Goal: Navigation & Orientation: Find specific page/section

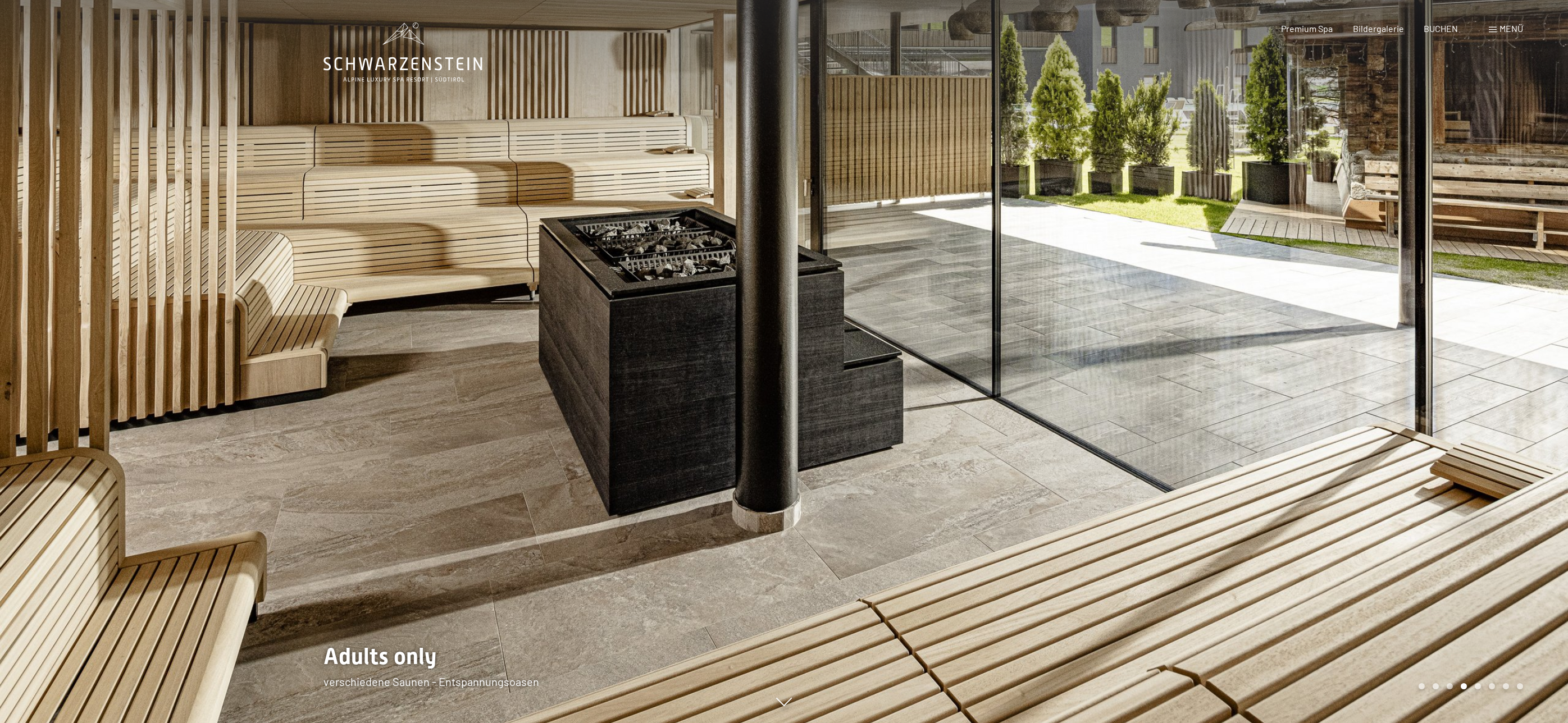
click at [1229, 479] on div at bounding box center [1175, 362] width 784 height 723
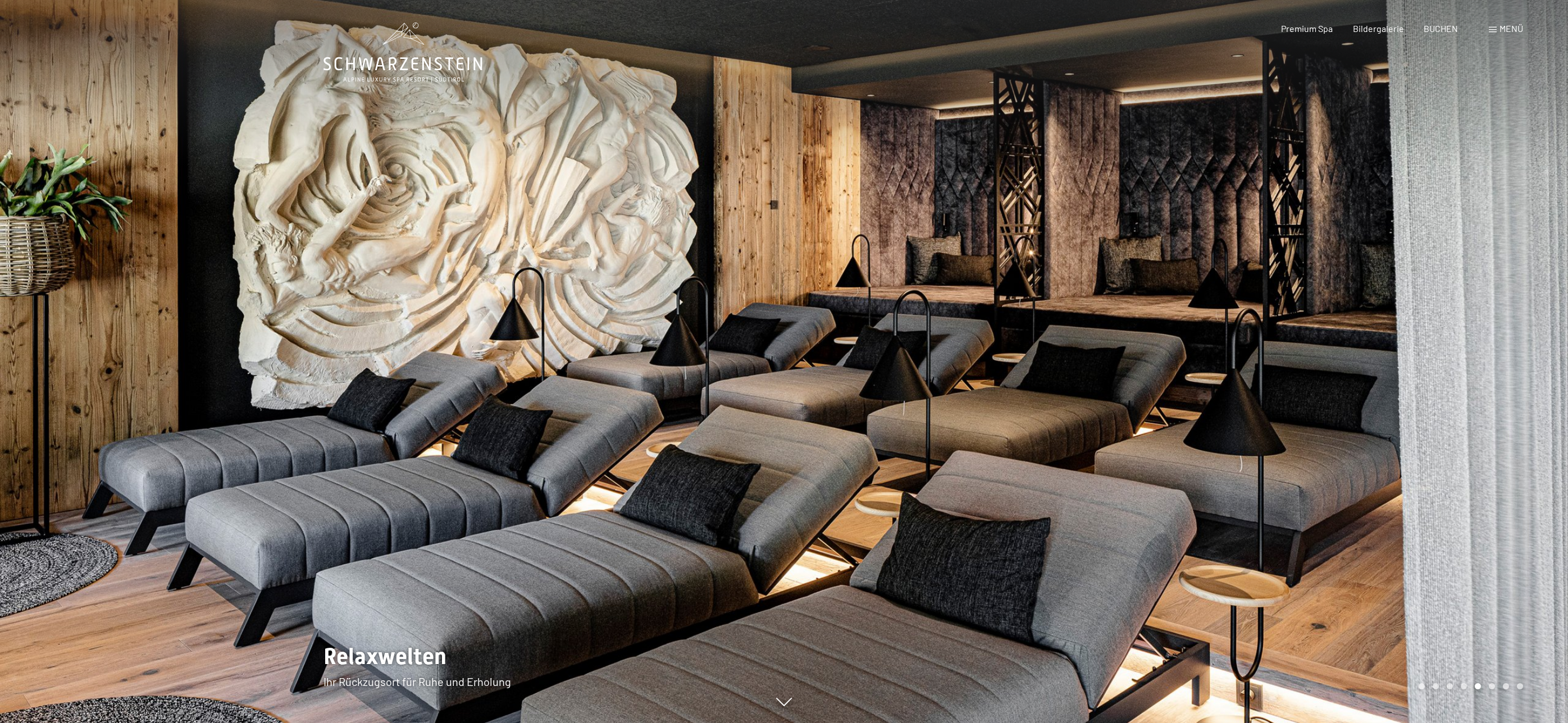
click at [1511, 31] on span "Menü" at bounding box center [1511, 28] width 23 height 10
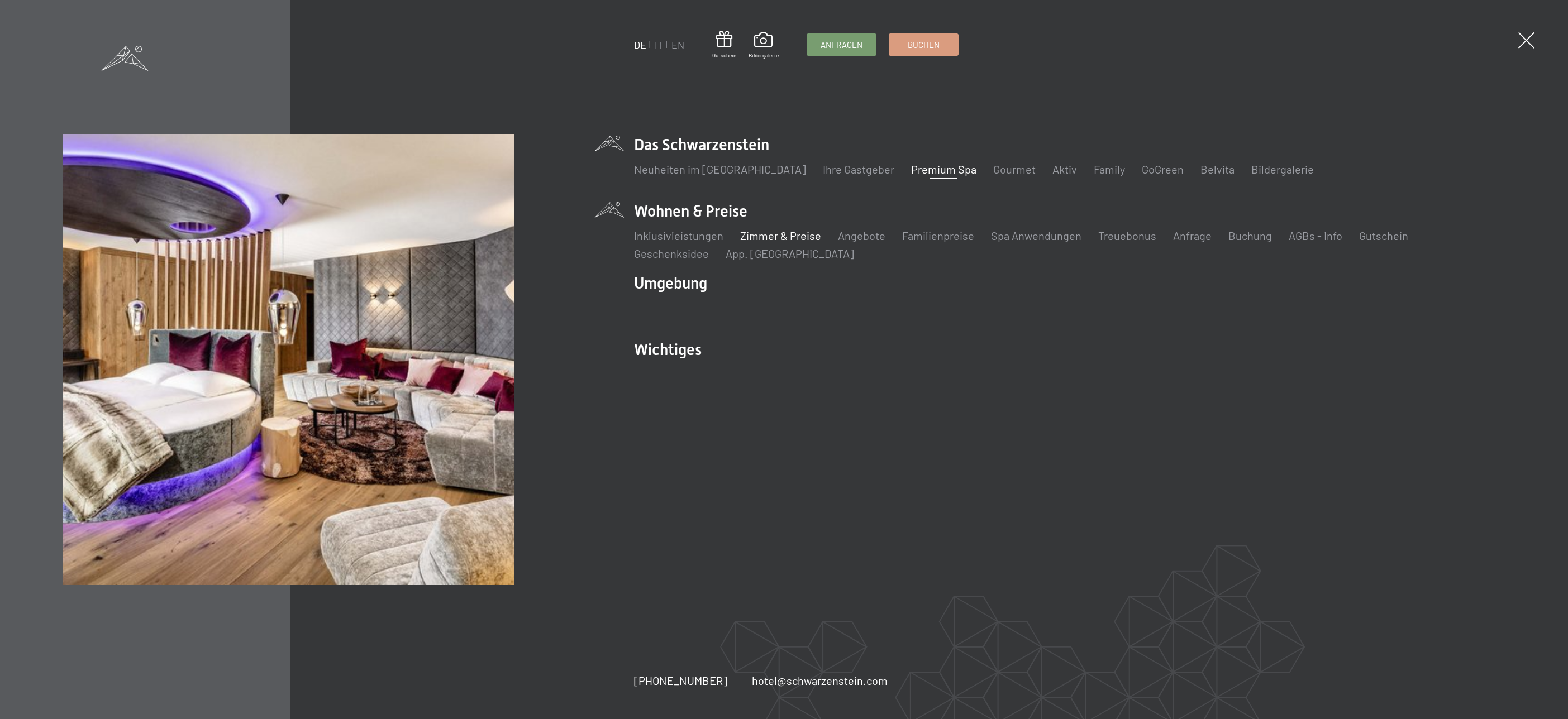
click at [787, 238] on link "Zimmer & Preise" at bounding box center [780, 235] width 81 height 14
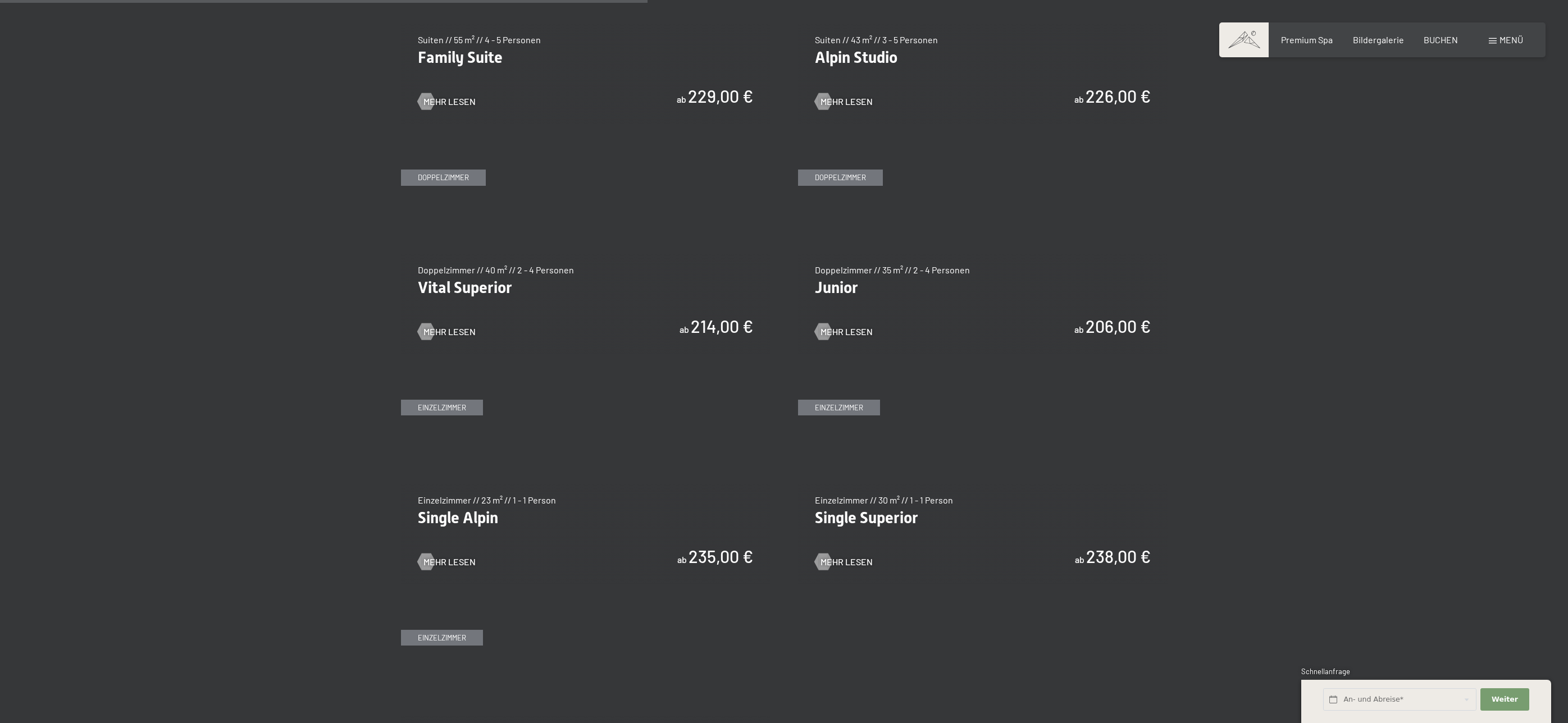
scroll to position [1516, 0]
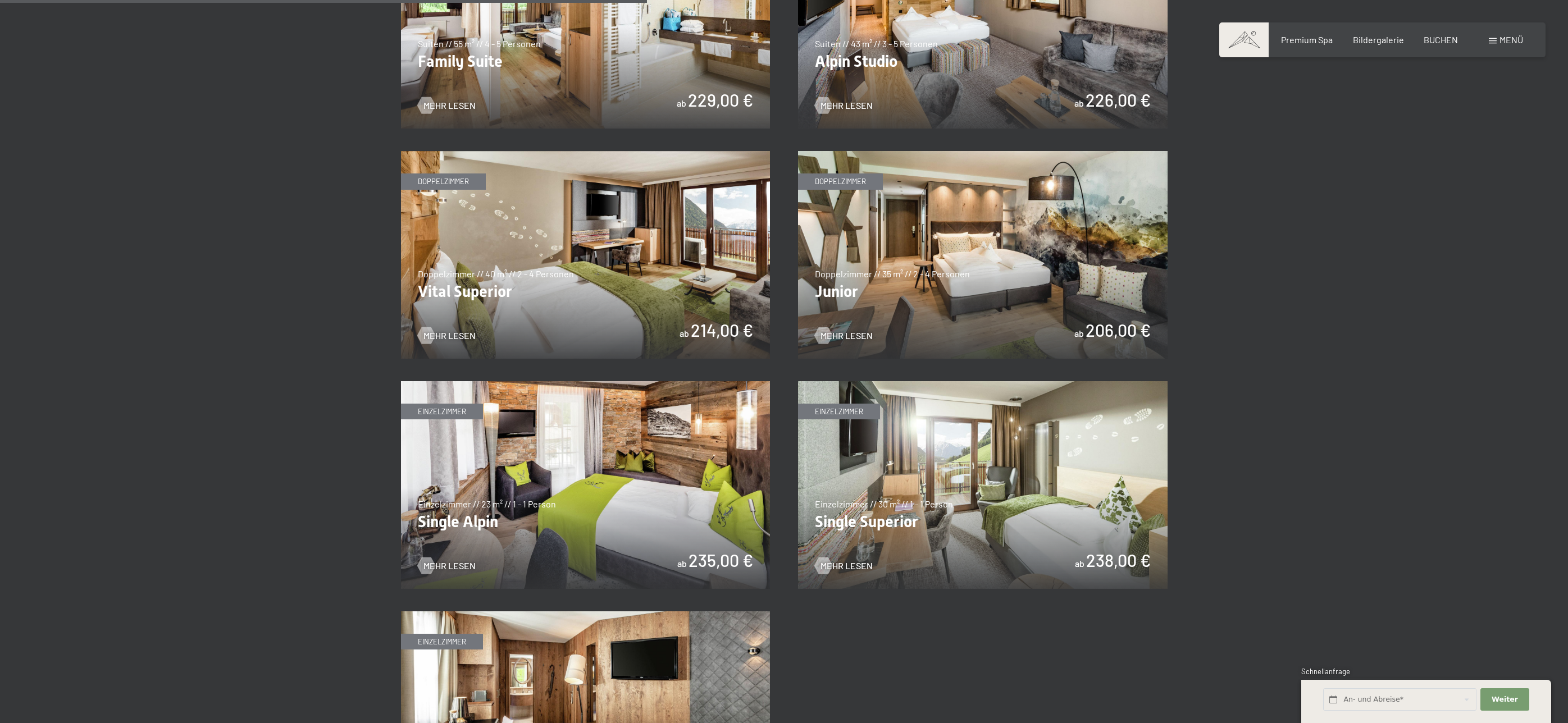
click at [1020, 333] on img at bounding box center [983, 254] width 370 height 207
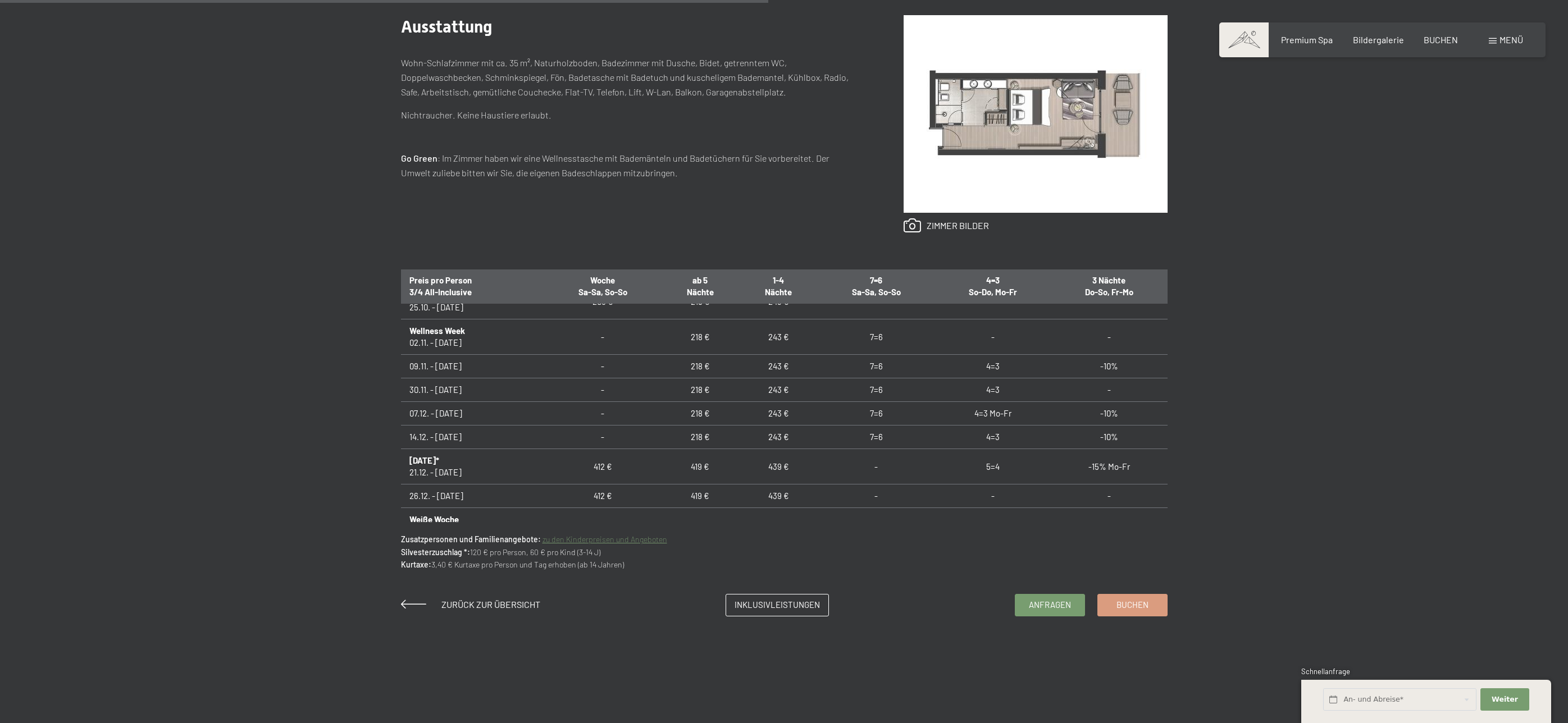
scroll to position [112, 0]
